Goal: Task Accomplishment & Management: Use online tool/utility

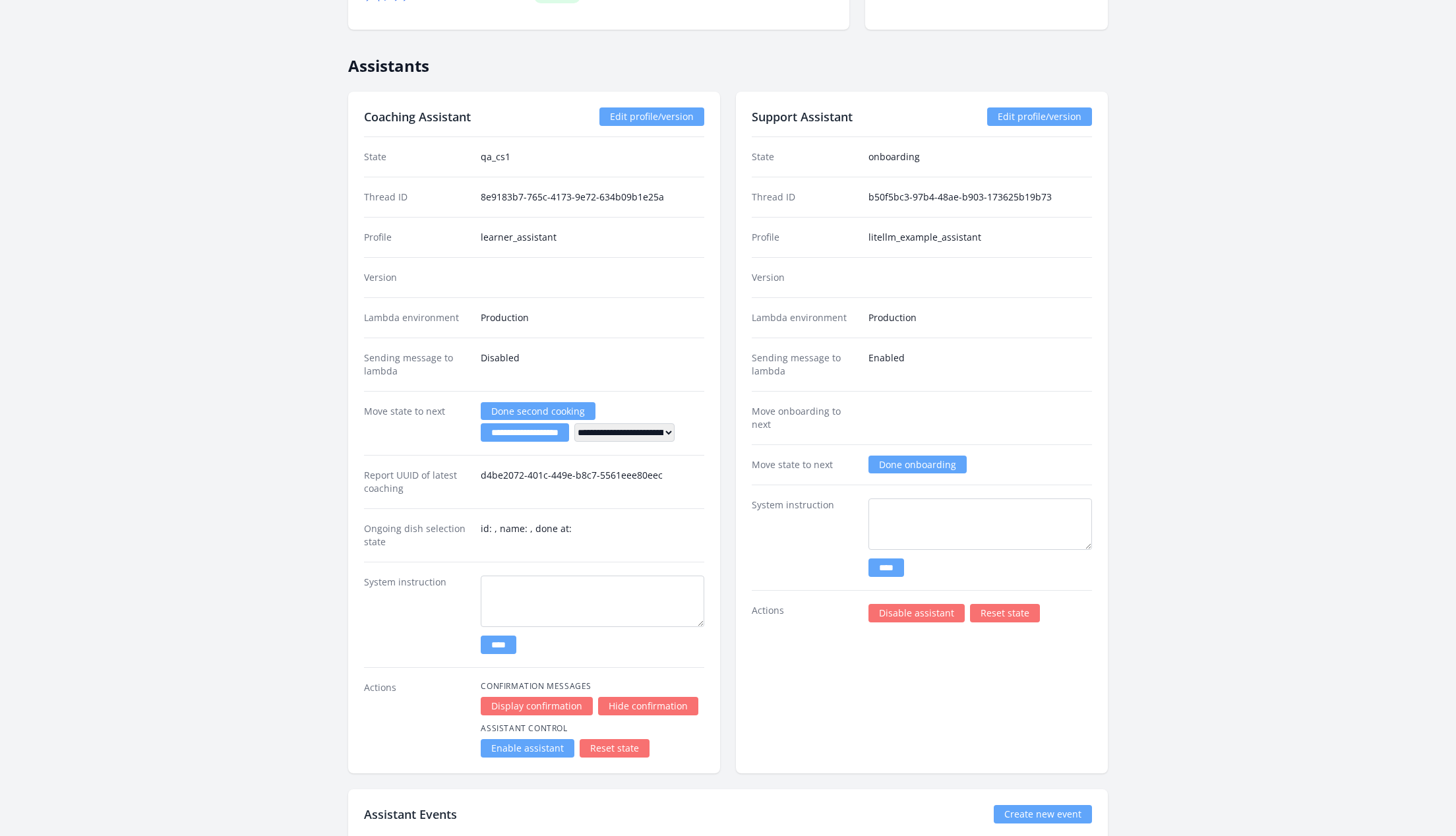
scroll to position [2192, 0]
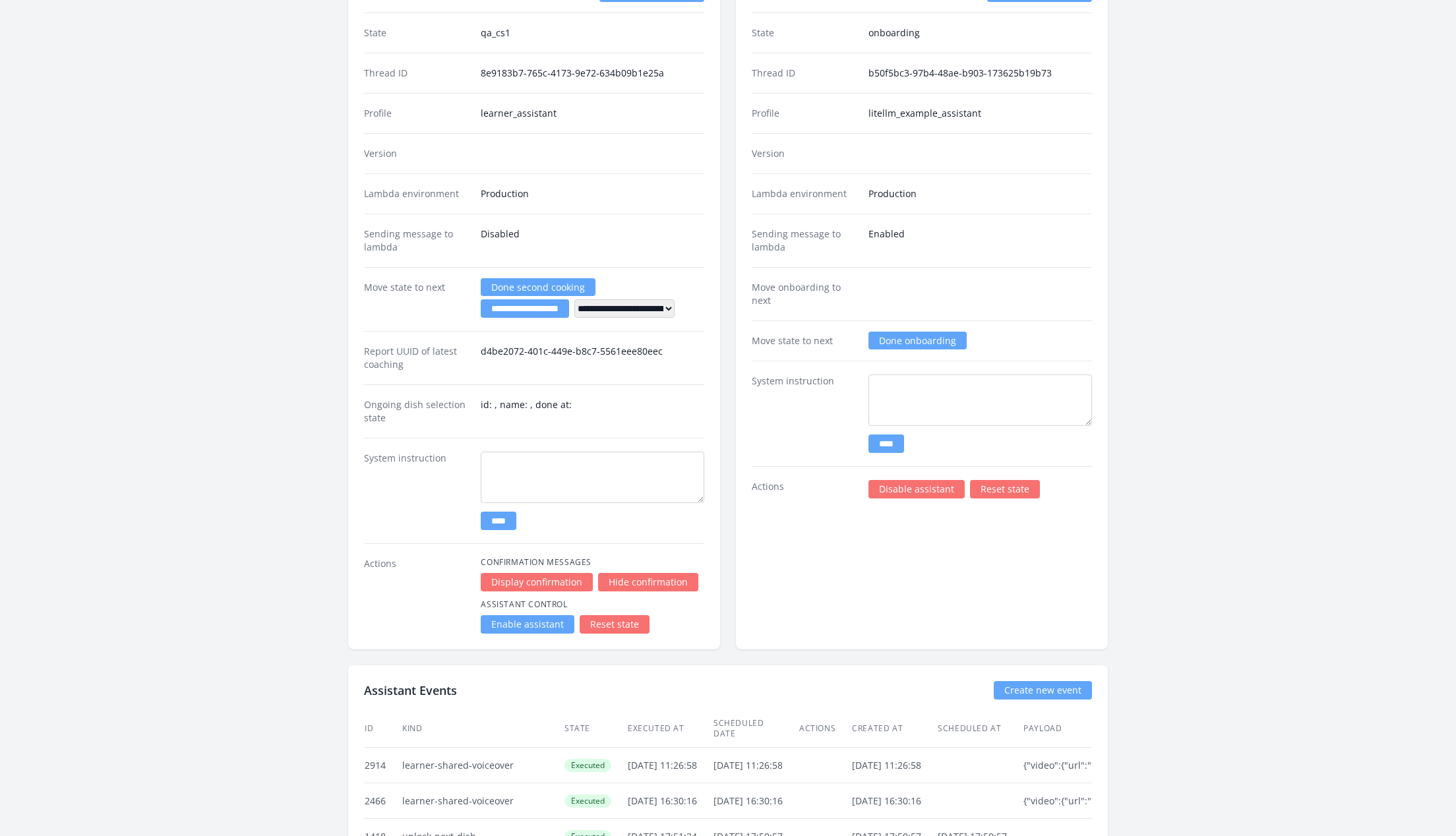
click at [895, 481] on div "Support Assistant Edit profile/version State onboarding Thread ID b50f5bc3-97b4…" at bounding box center [921, 308] width 372 height 682
click at [892, 480] on link "Disable assistant" at bounding box center [916, 489] width 96 height 18
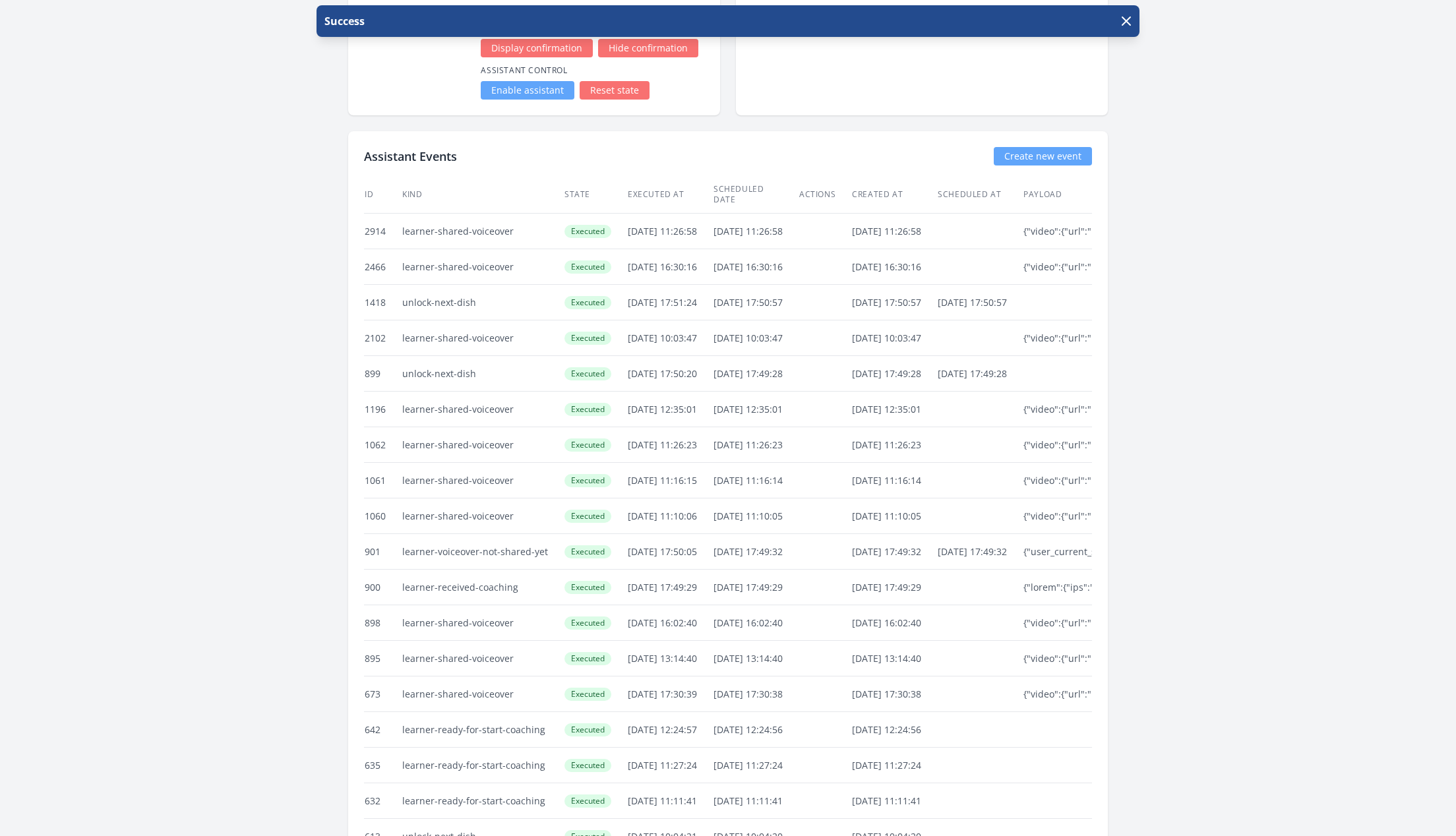
scroll to position [2588, 0]
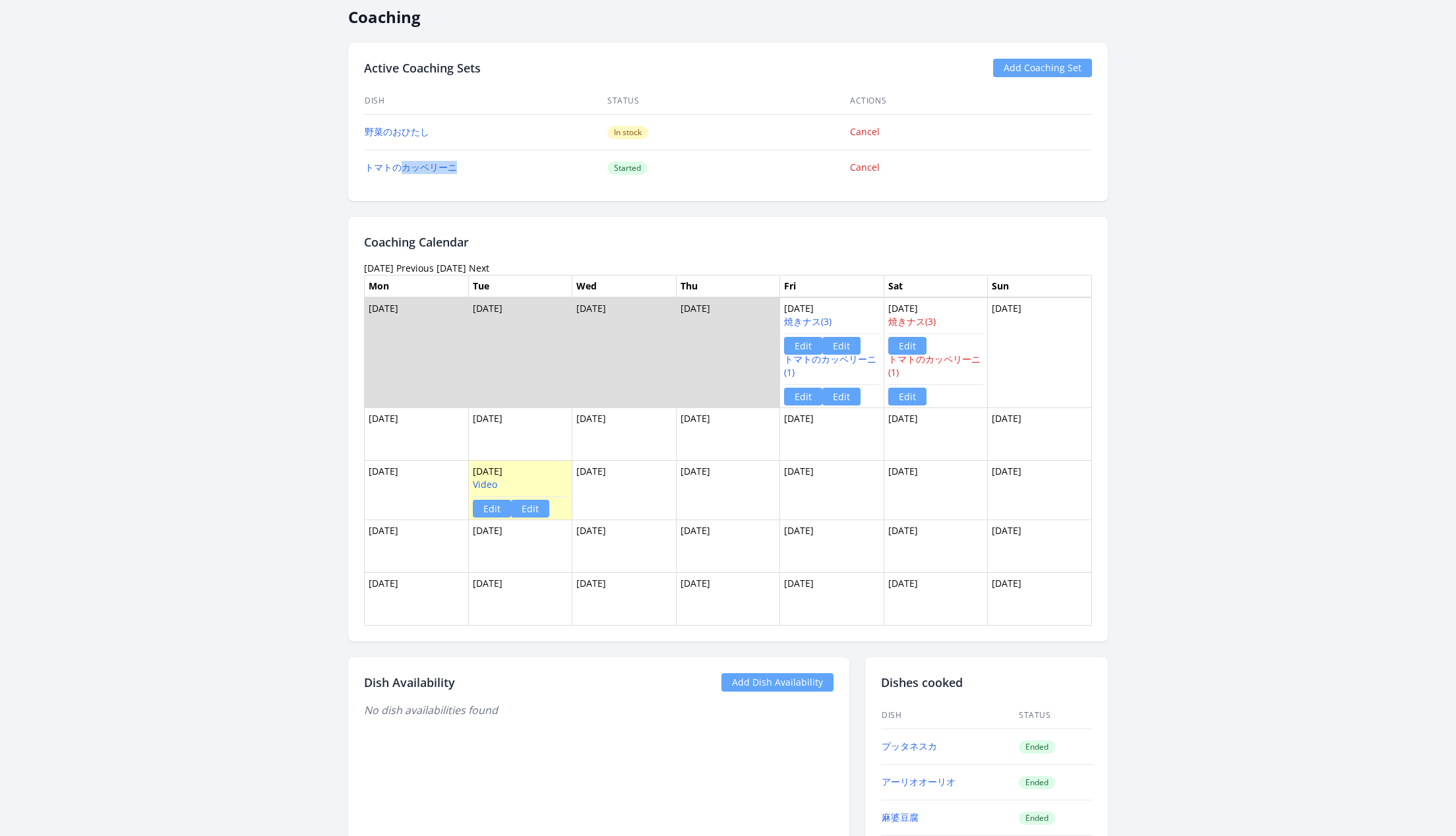
scroll to position [498, 0]
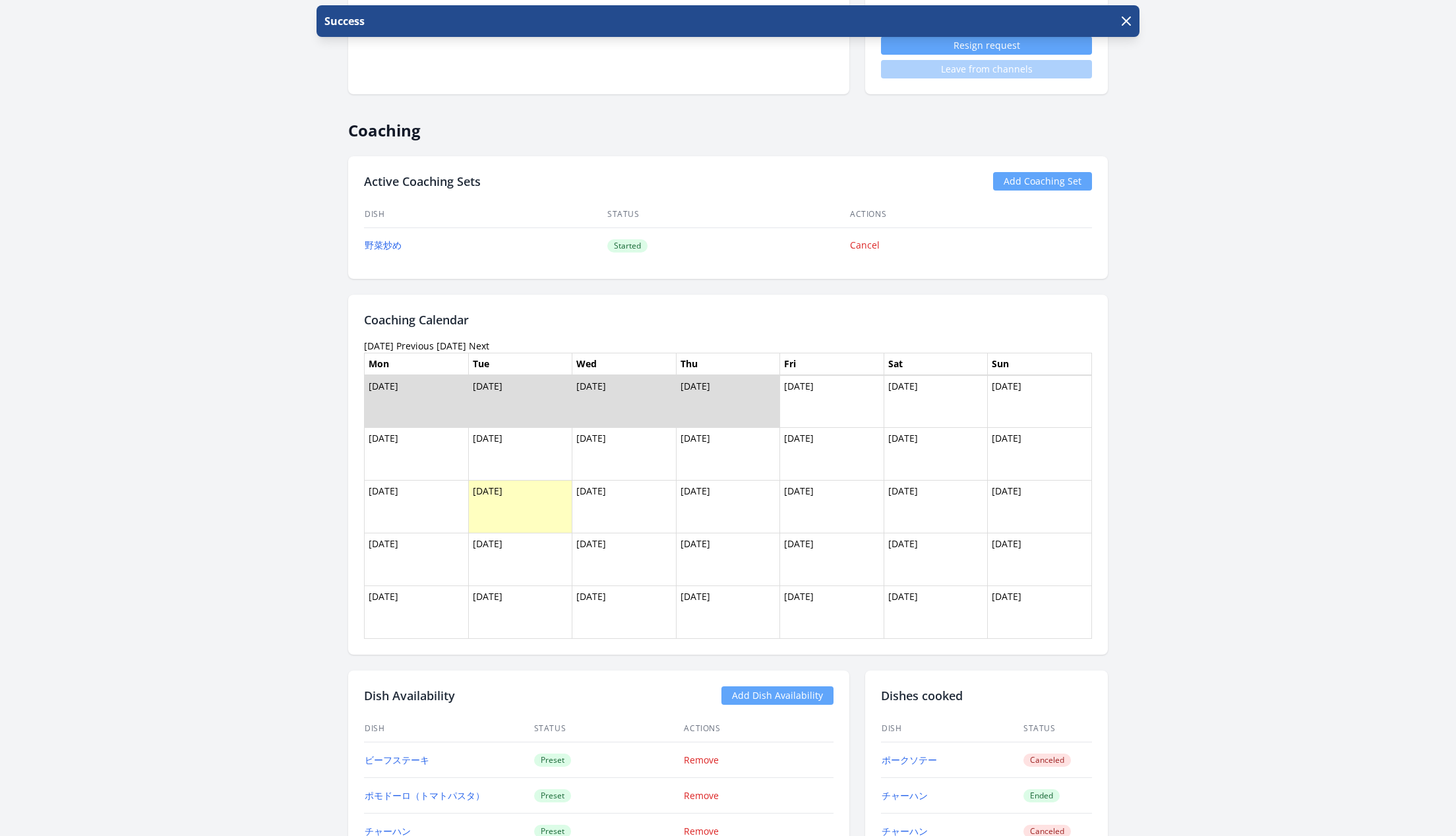
scroll to position [827, 0]
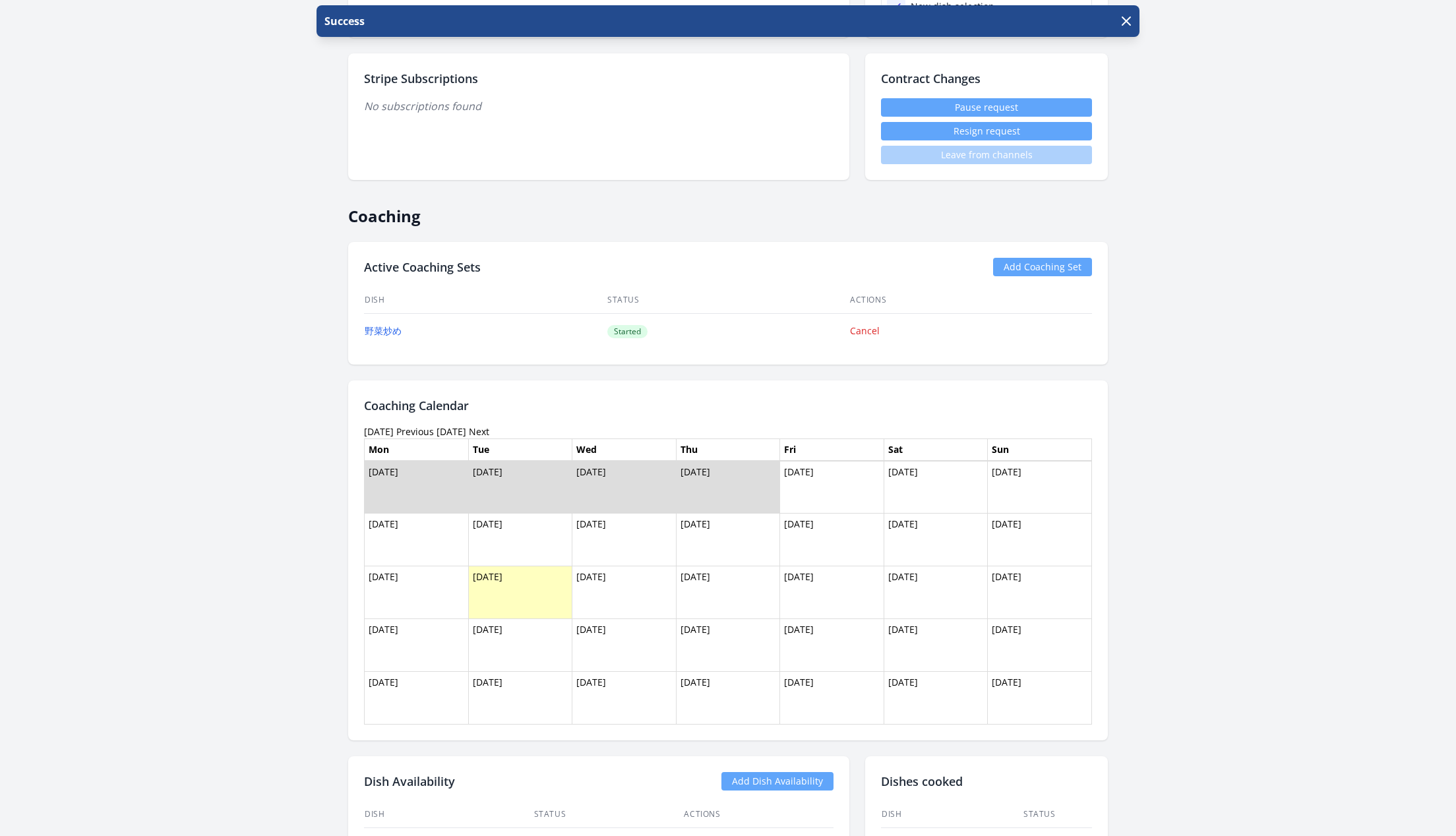
click at [383, 426] on time "[DATE]" at bounding box center [379, 432] width 29 height 13
click at [434, 426] on link "Previous" at bounding box center [414, 432] width 37 height 13
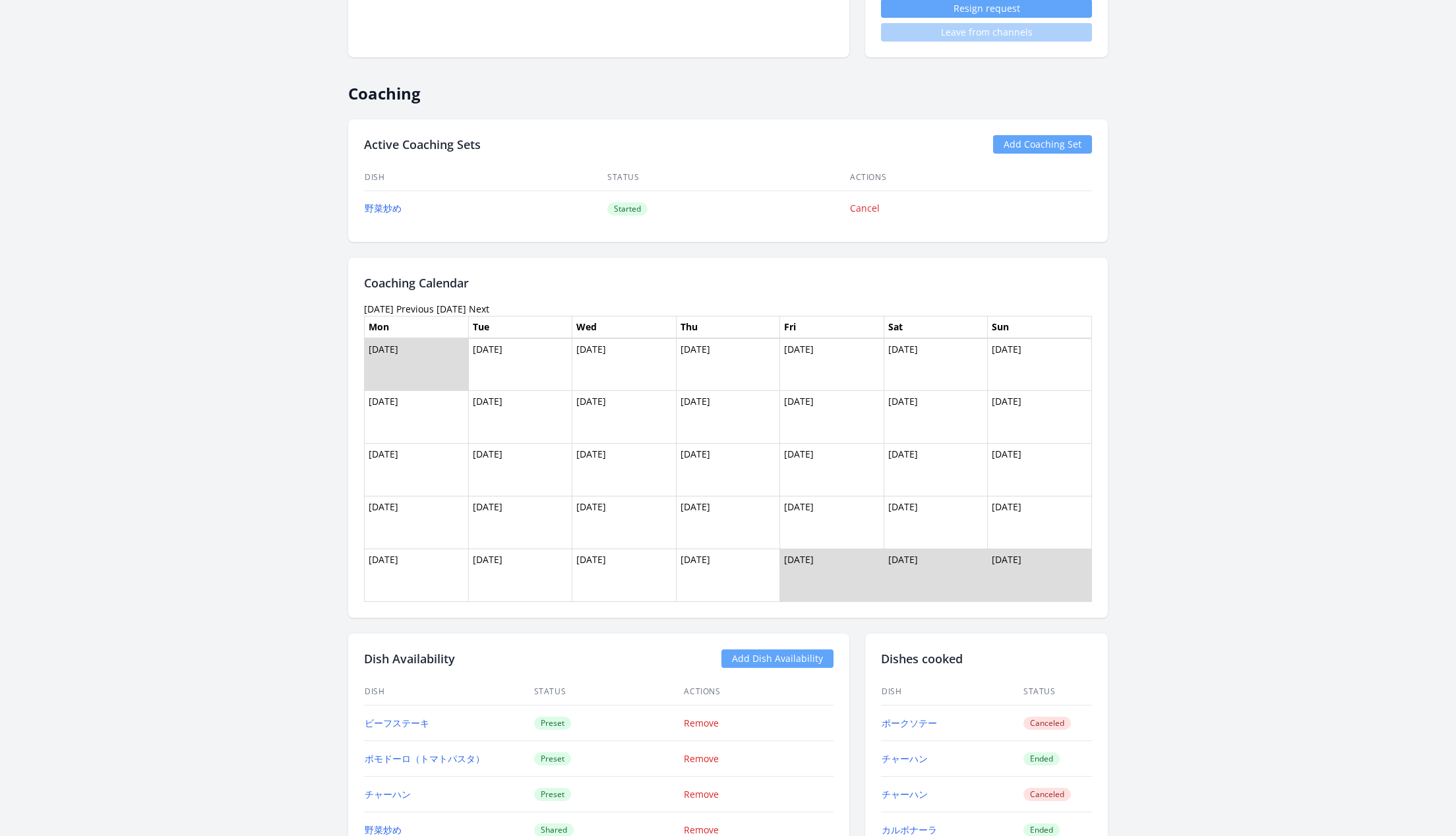
scroll to position [898, 0]
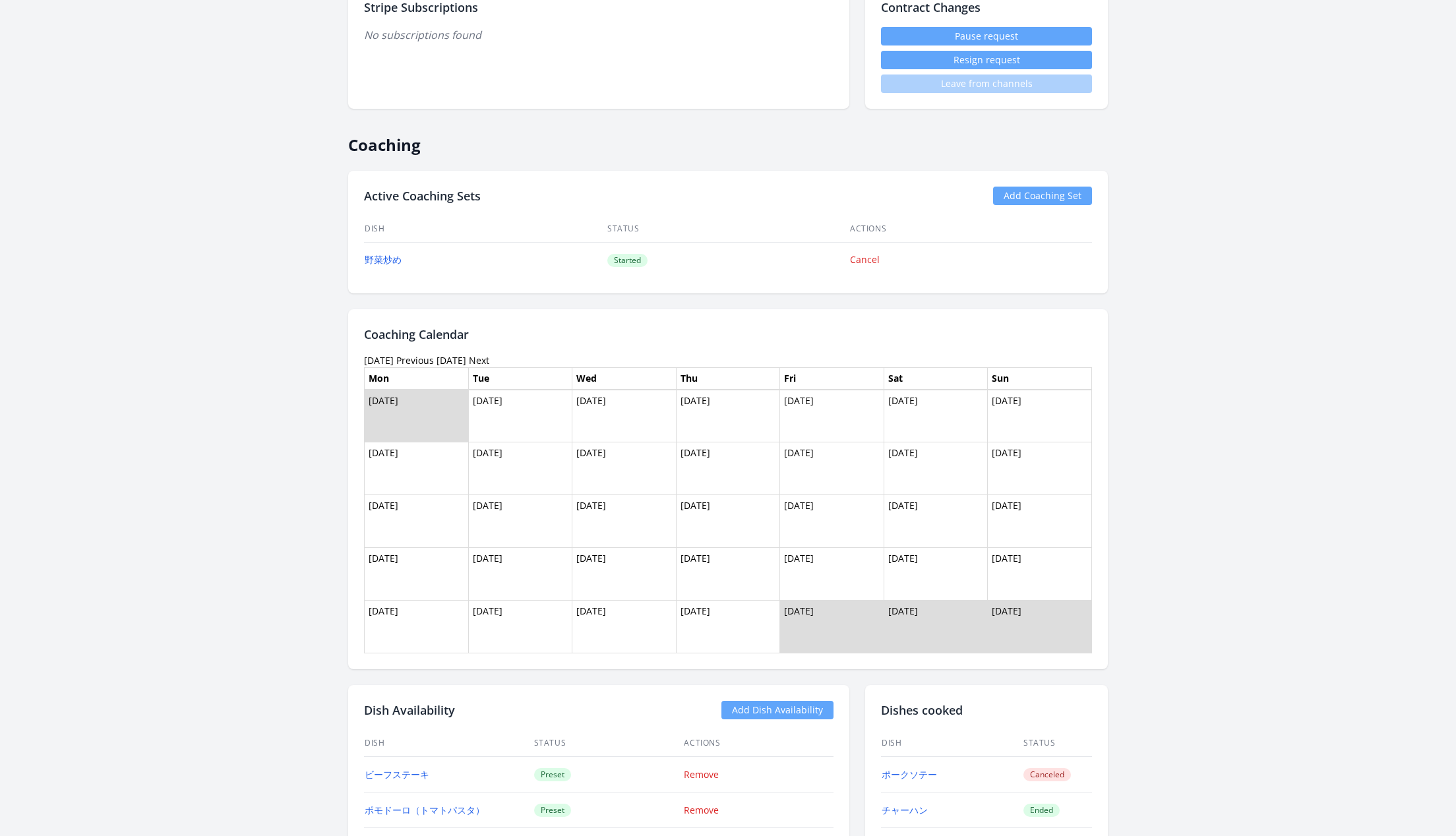
click at [418, 354] on link "Previous" at bounding box center [414, 360] width 37 height 13
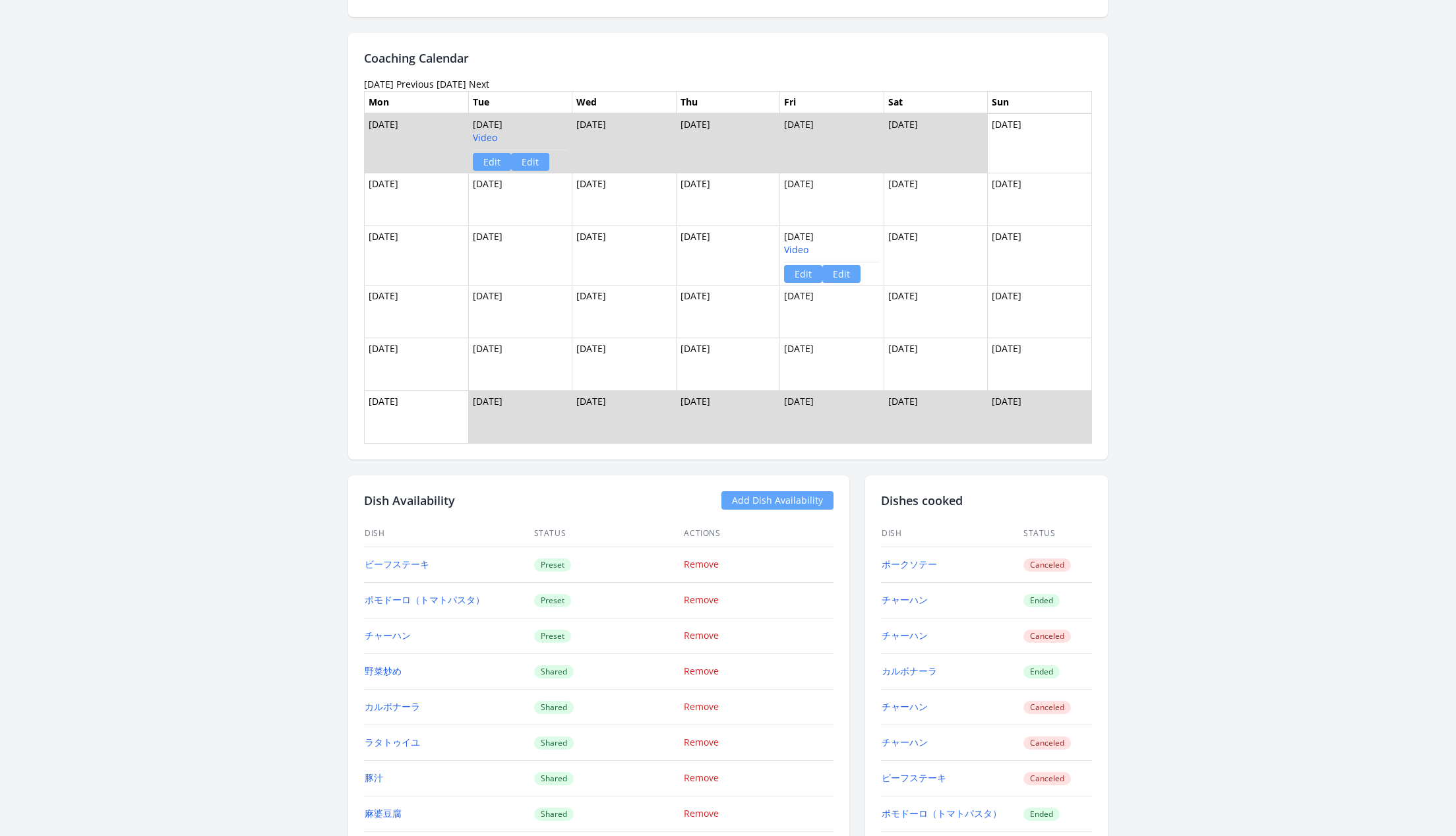
scroll to position [1114, 0]
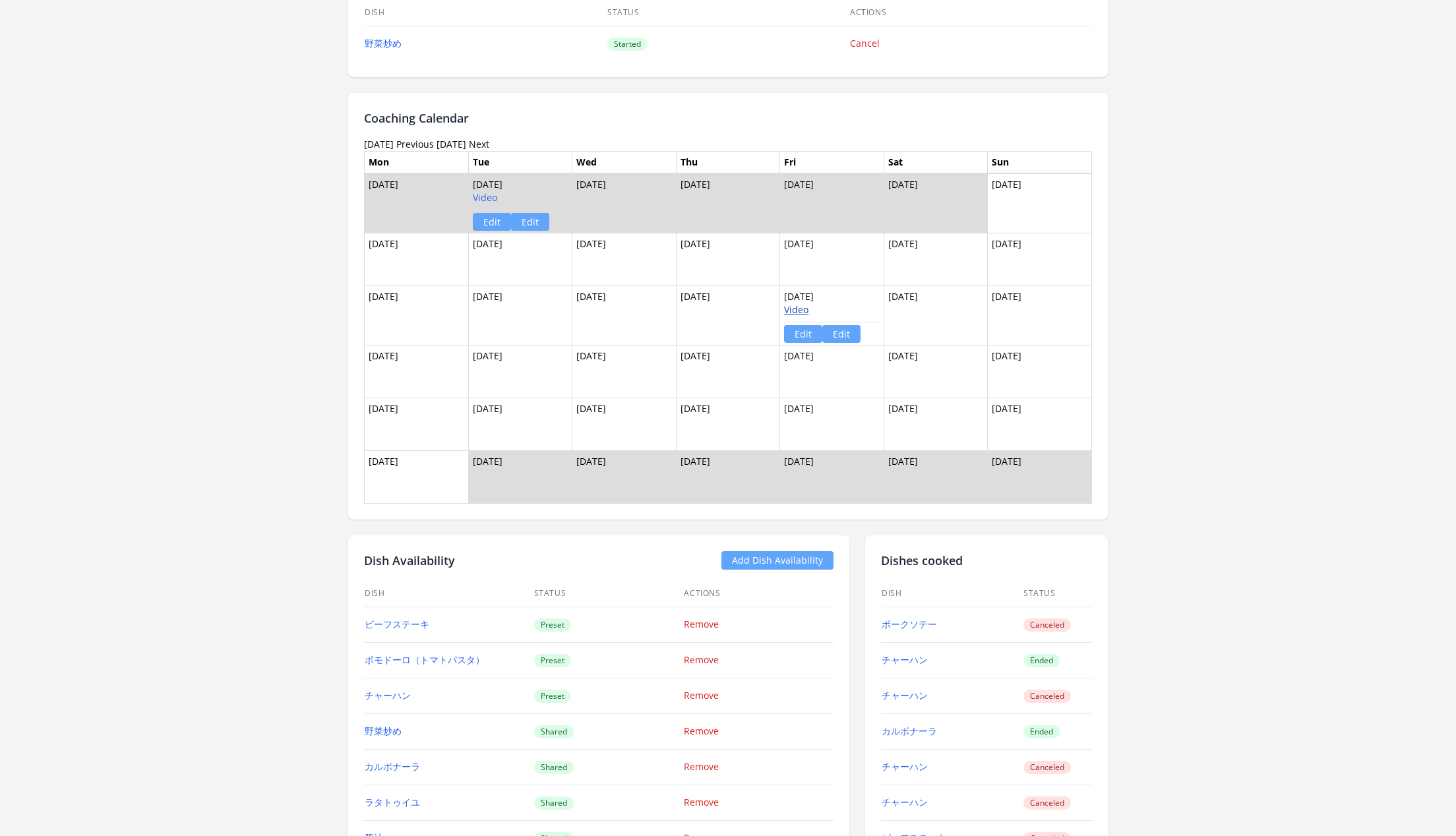
click at [792, 304] on link "Video" at bounding box center [796, 310] width 25 height 13
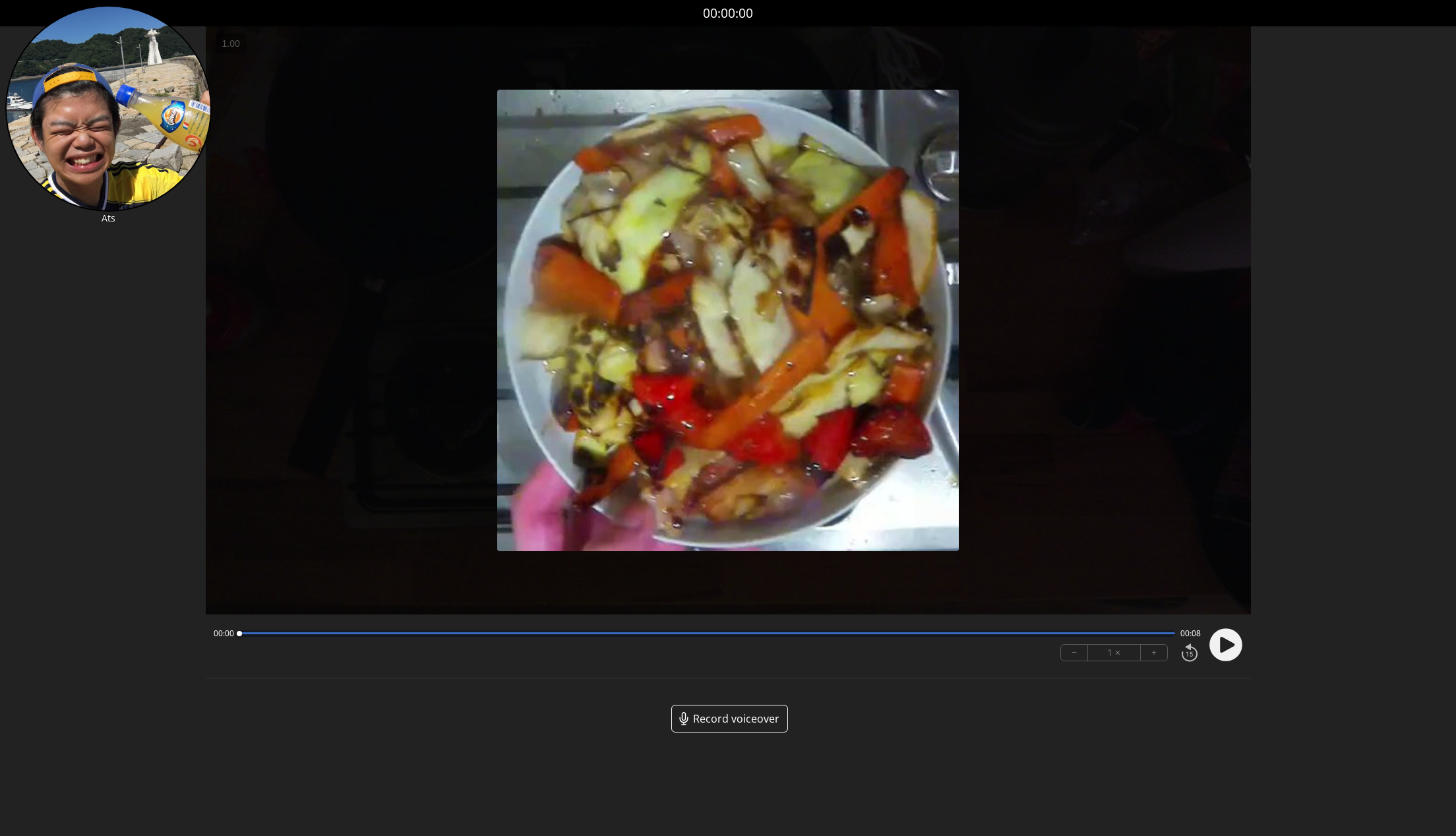
click at [713, 711] on span "Record voiceover" at bounding box center [736, 719] width 86 height 16
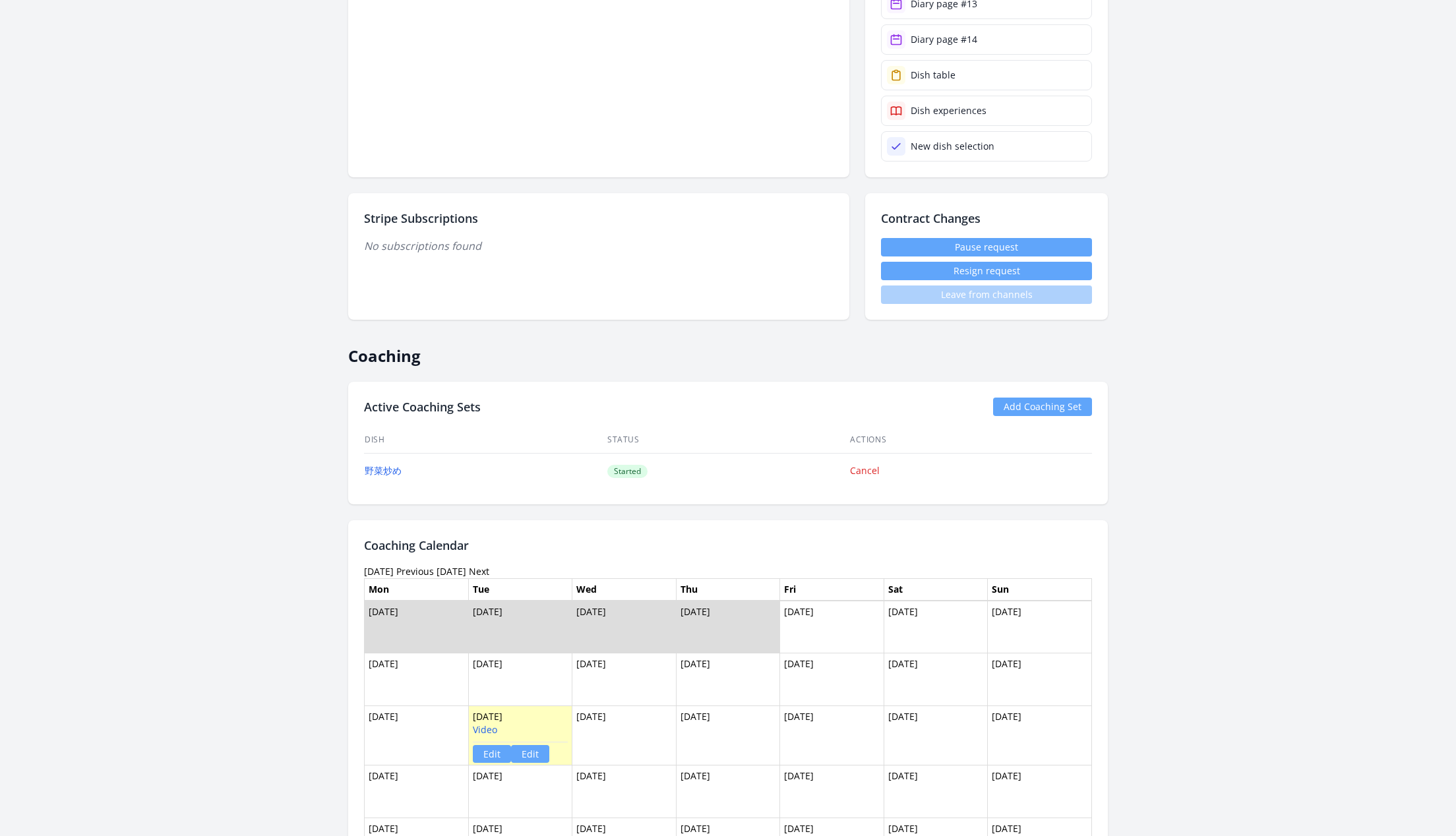
scroll to position [998, 0]
